Goal: Task Accomplishment & Management: Use online tool/utility

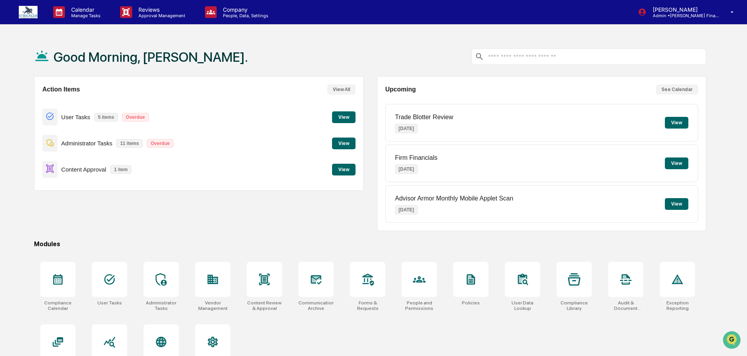
click at [343, 166] on button "View" at bounding box center [343, 170] width 23 height 12
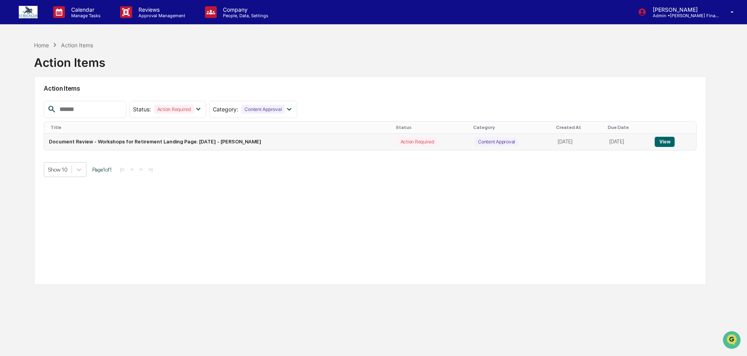
click at [670, 140] on button "View" at bounding box center [664, 142] width 20 height 10
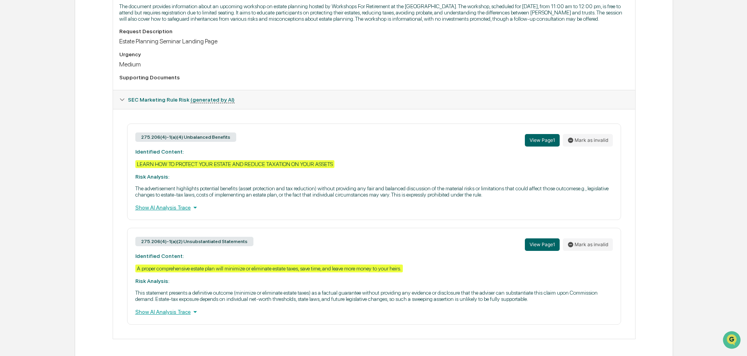
scroll to position [246, 0]
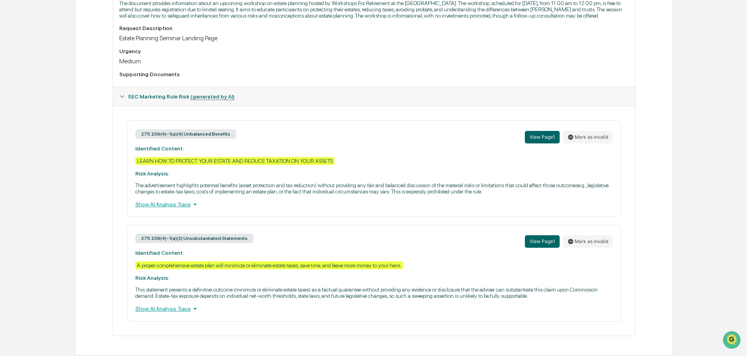
click at [153, 200] on div "Show AI Analysis Trace" at bounding box center [373, 204] width 477 height 9
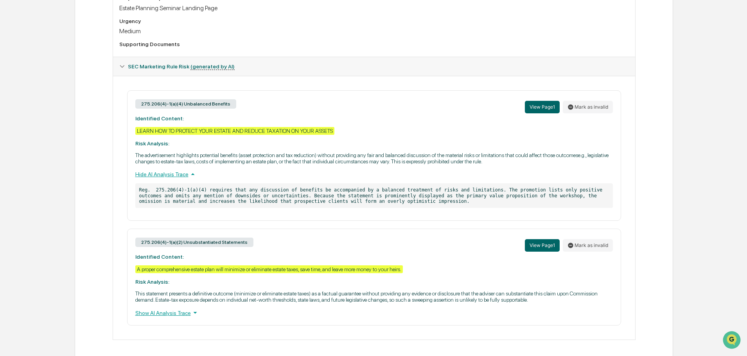
scroll to position [280, 0]
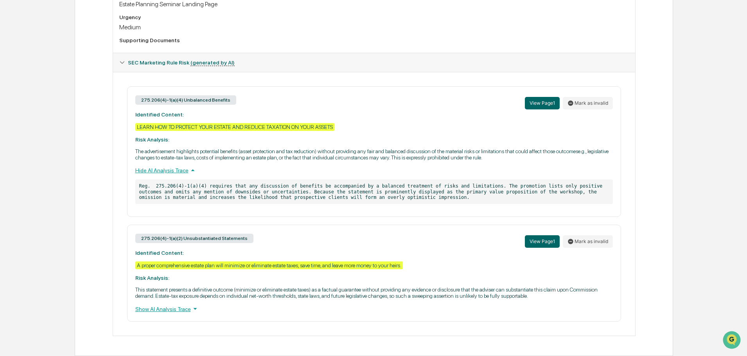
click at [161, 313] on div "Show AI Analysis Trace" at bounding box center [373, 309] width 477 height 9
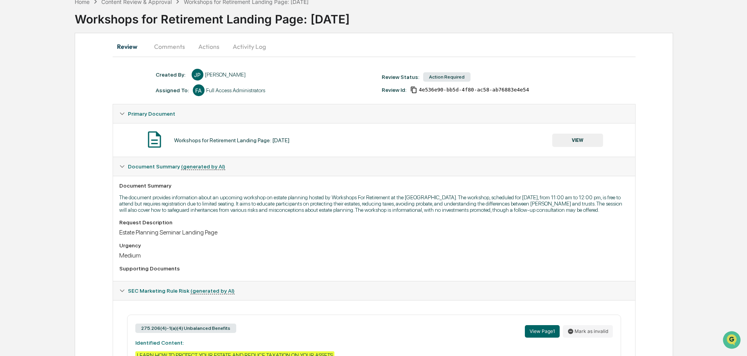
scroll to position [0, 0]
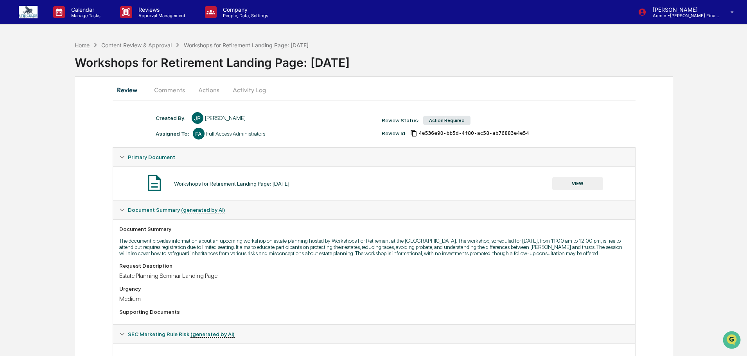
click at [79, 47] on div "Home" at bounding box center [82, 45] width 15 height 7
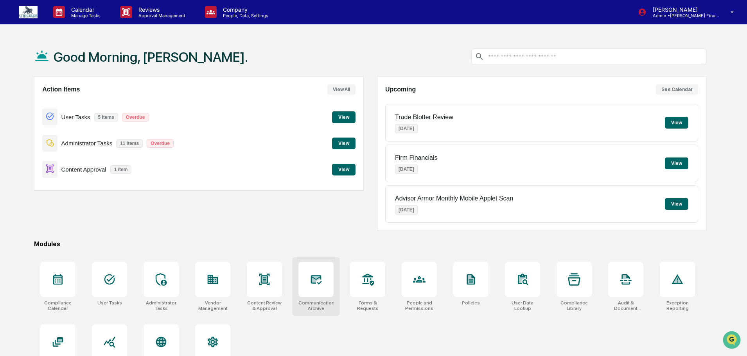
click at [310, 296] on div at bounding box center [315, 279] width 35 height 35
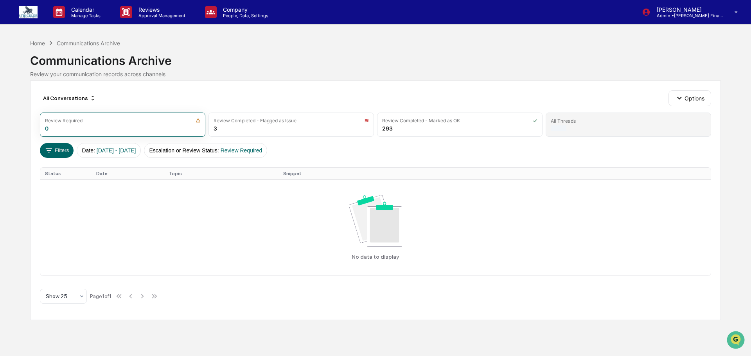
click at [572, 137] on div "All Threads" at bounding box center [627, 125] width 165 height 24
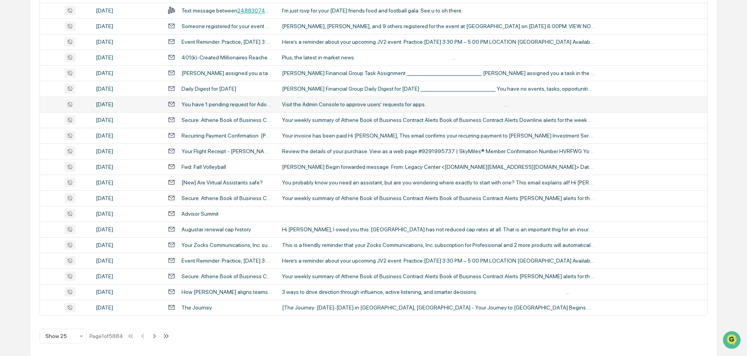
scroll to position [265, 0]
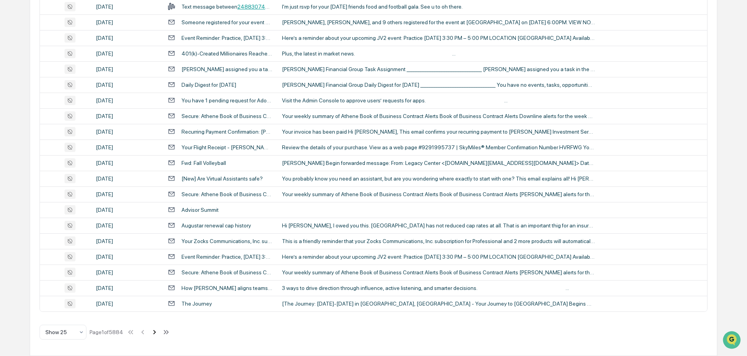
click at [159, 332] on icon at bounding box center [154, 332] width 9 height 9
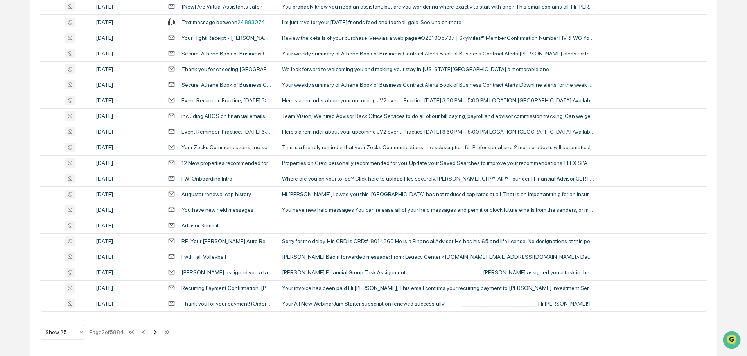
click at [157, 332] on icon at bounding box center [155, 332] width 3 height 4
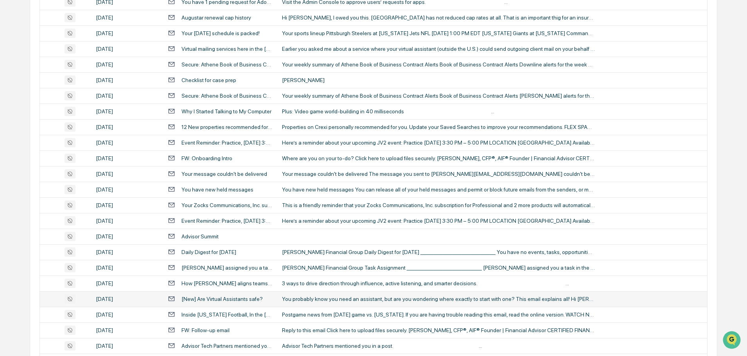
scroll to position [0, 0]
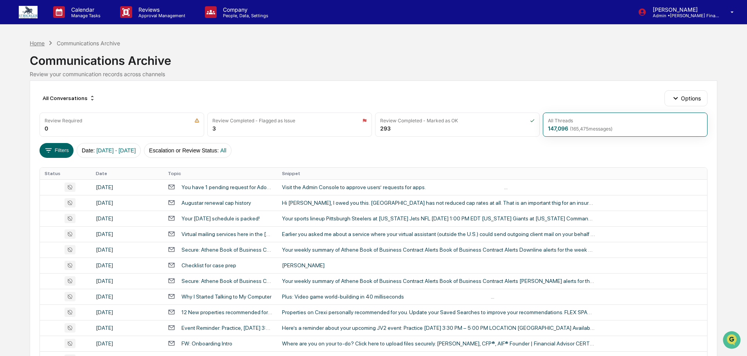
click at [41, 43] on div "Home" at bounding box center [37, 43] width 15 height 7
